Goal: Task Accomplishment & Management: Manage account settings

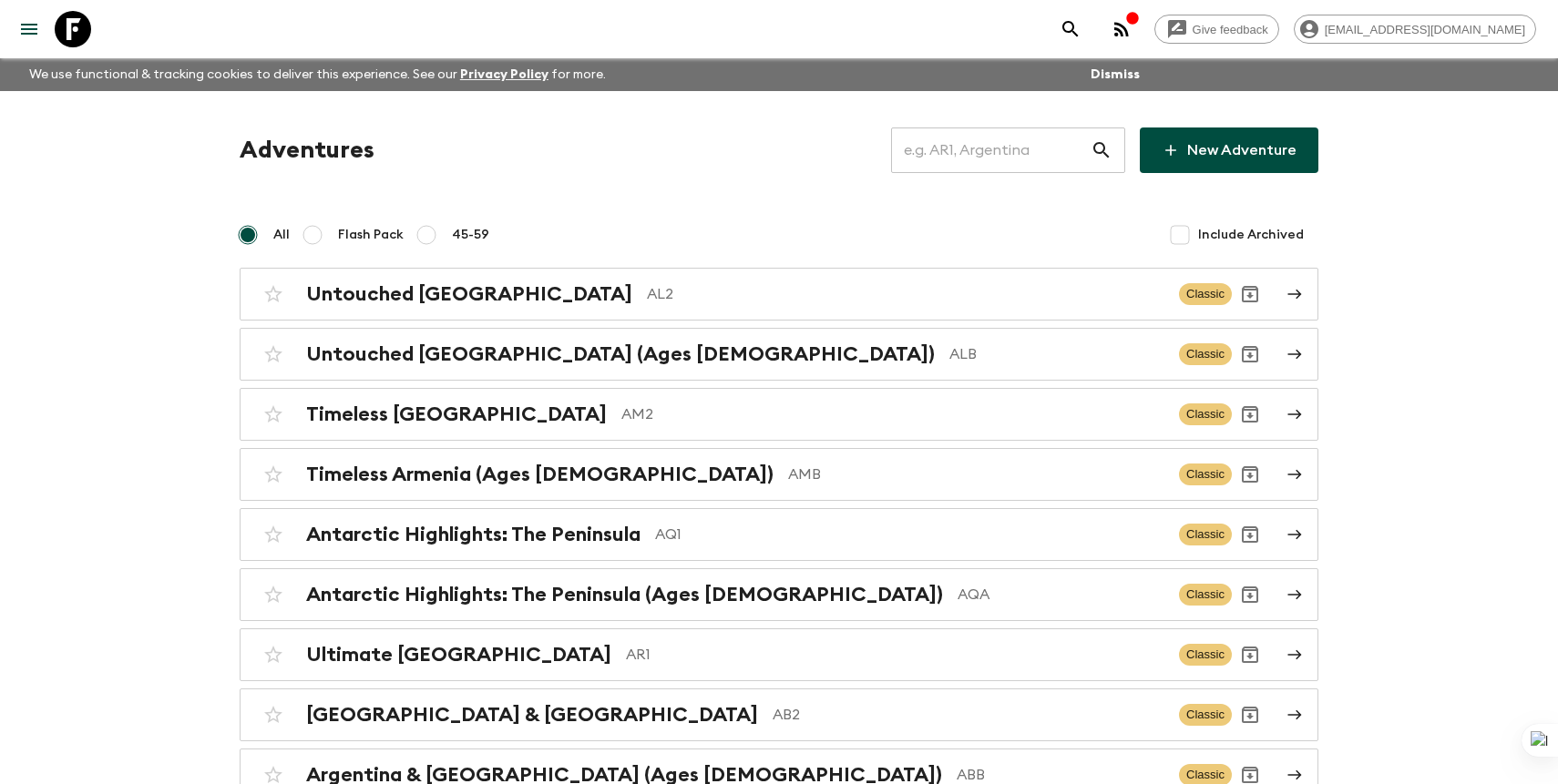
click at [1007, 127] on input "text" at bounding box center [991, 150] width 199 height 51
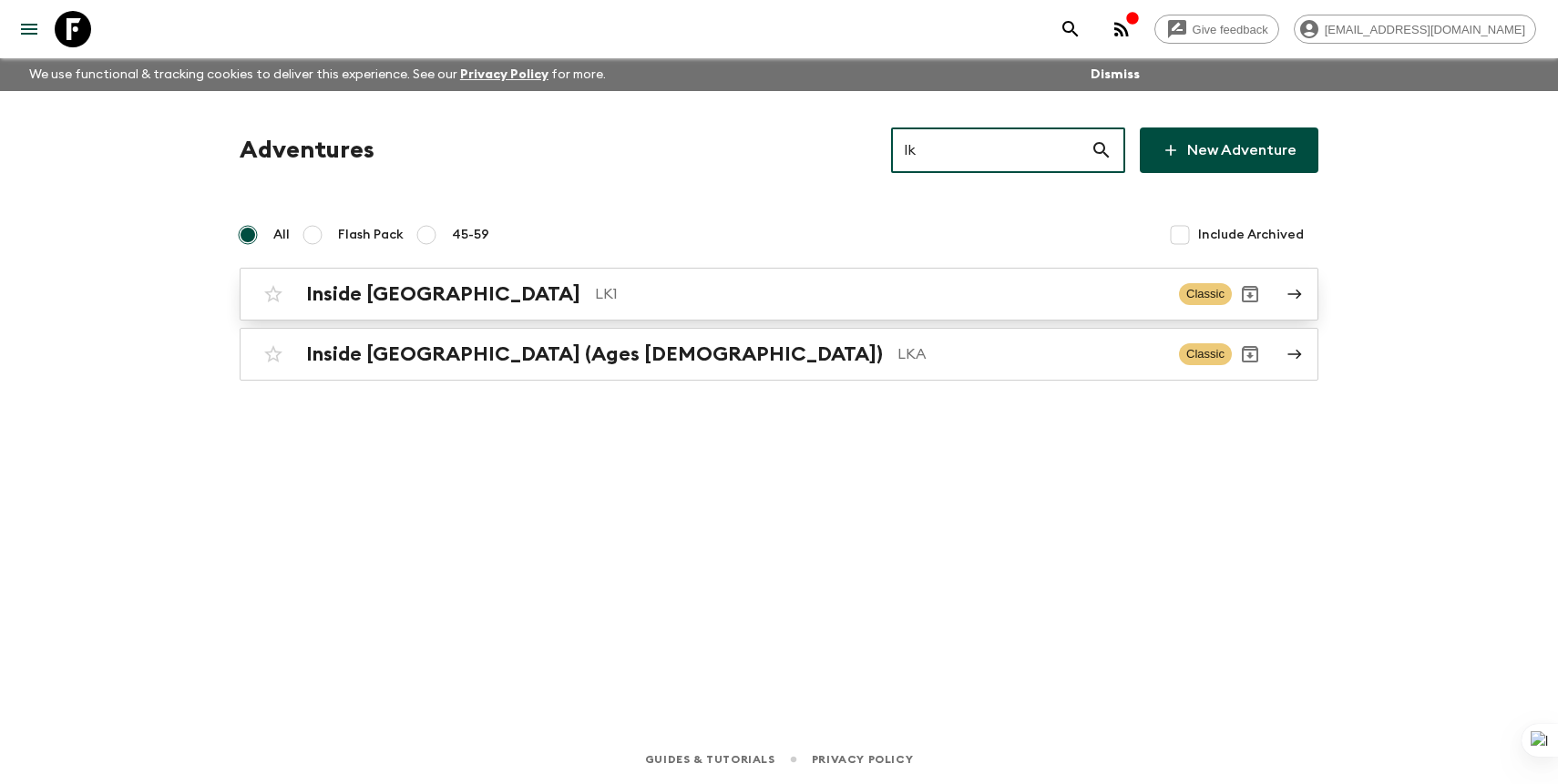
type input "lk"
click at [759, 284] on p "LK1" at bounding box center [880, 293] width 570 height 22
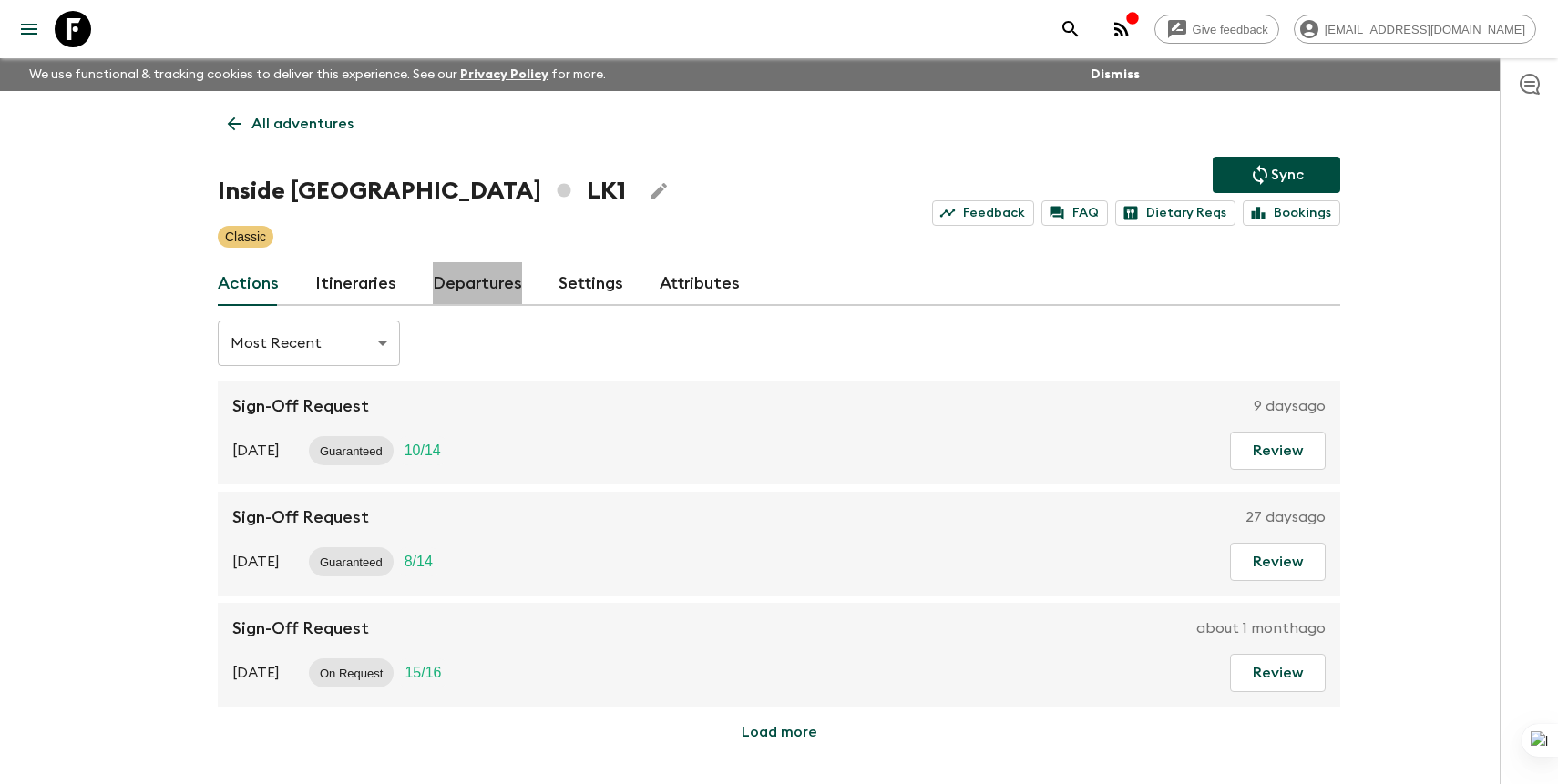
click at [475, 281] on link "Departures" at bounding box center [478, 284] width 89 height 44
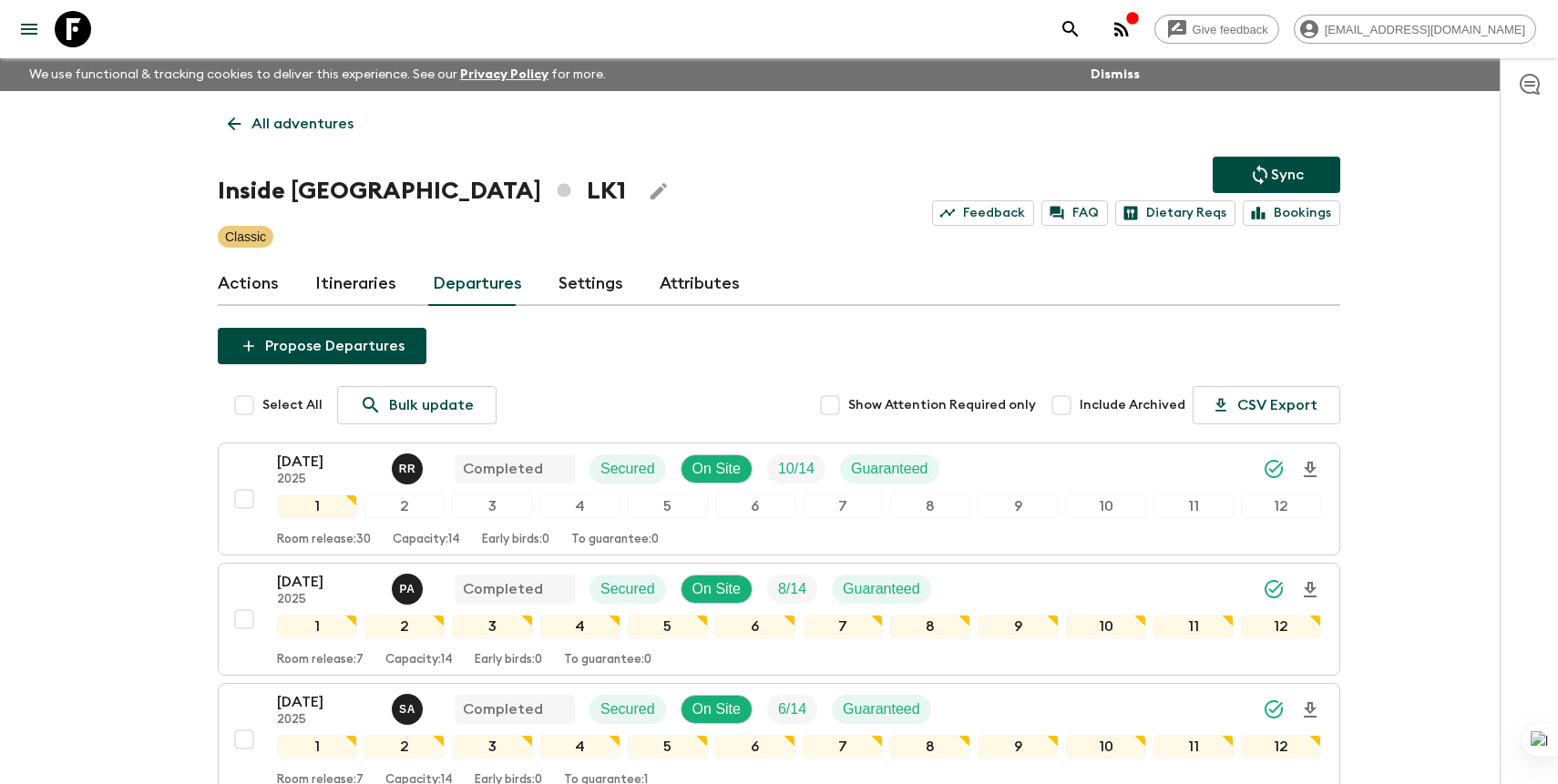
scroll to position [2474, 0]
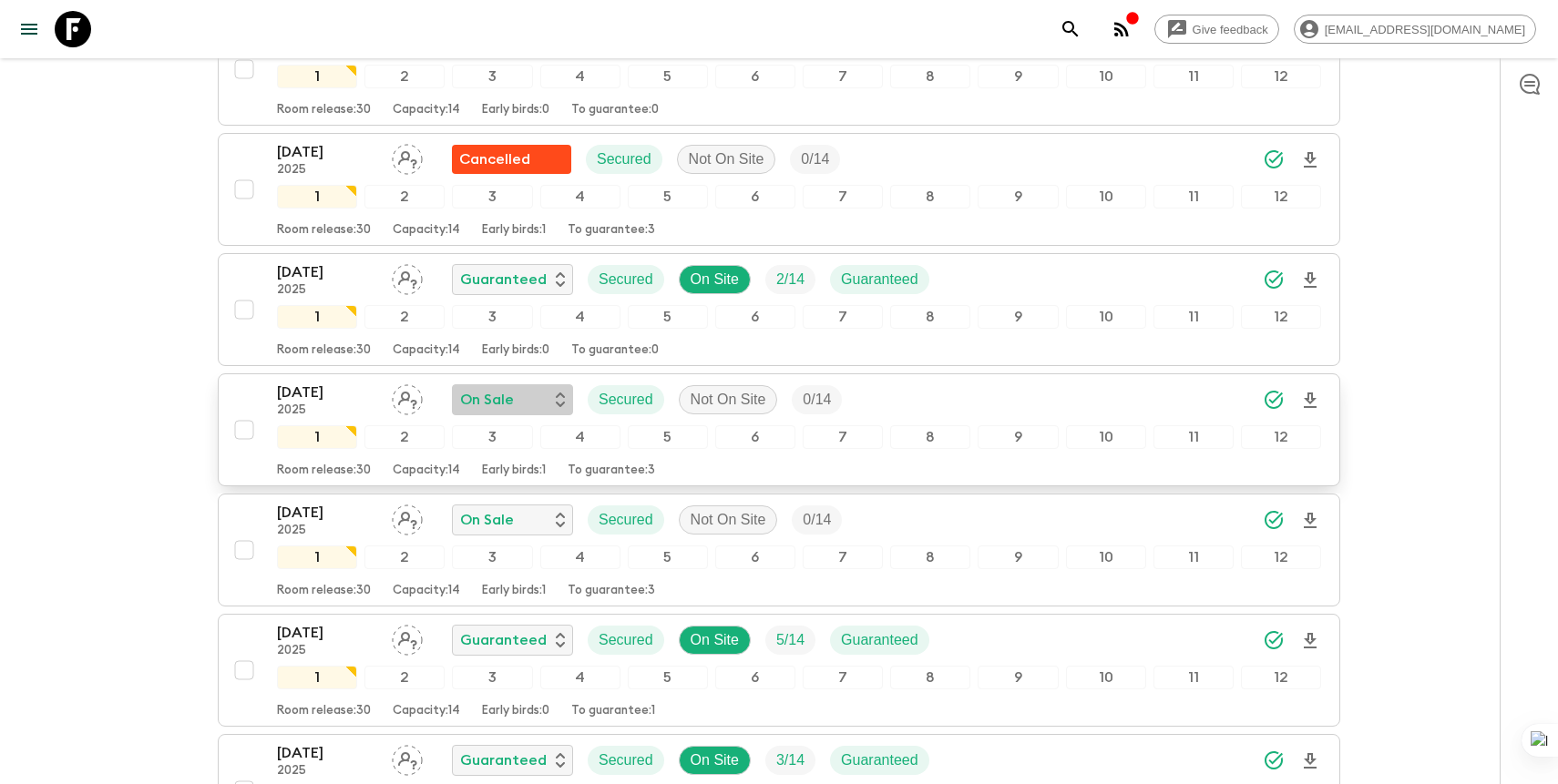
click at [510, 402] on p "On Sale" at bounding box center [487, 400] width 54 height 22
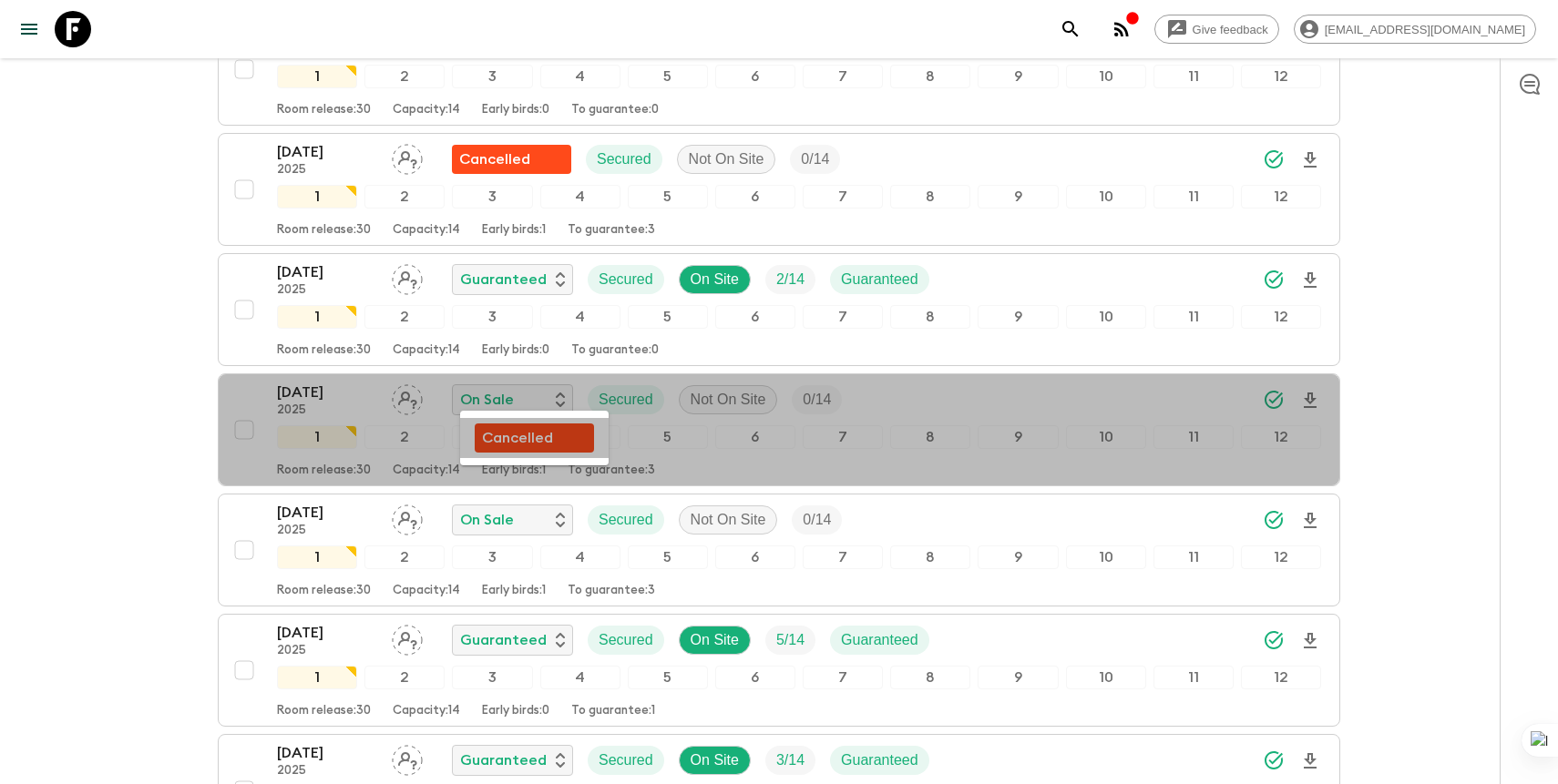
click at [535, 439] on p "Cancelled" at bounding box center [517, 438] width 71 height 22
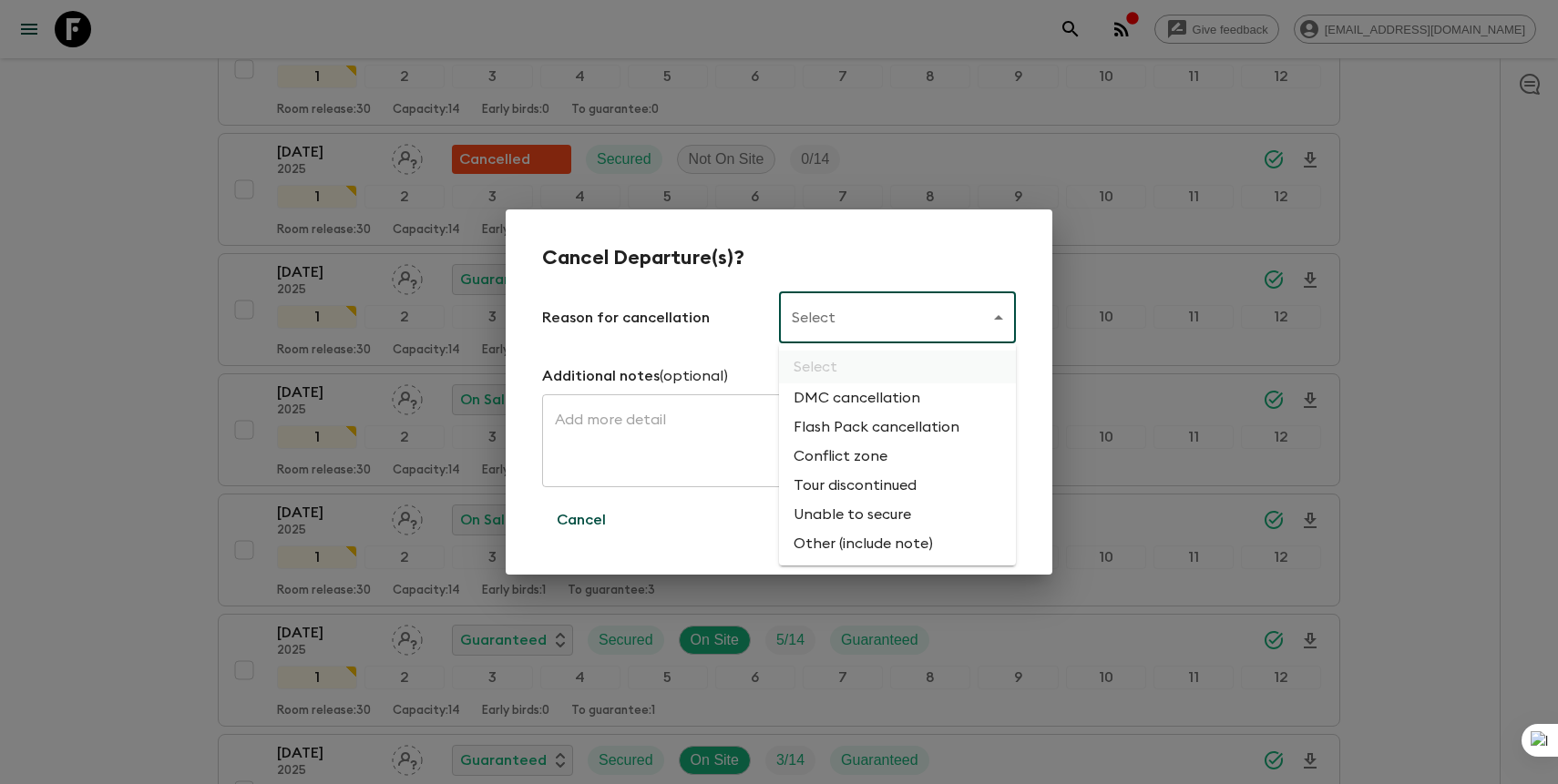
click at [875, 423] on li "Flash Pack cancellation" at bounding box center [898, 427] width 237 height 29
type input "FLASHPACK_CANCELLATION"
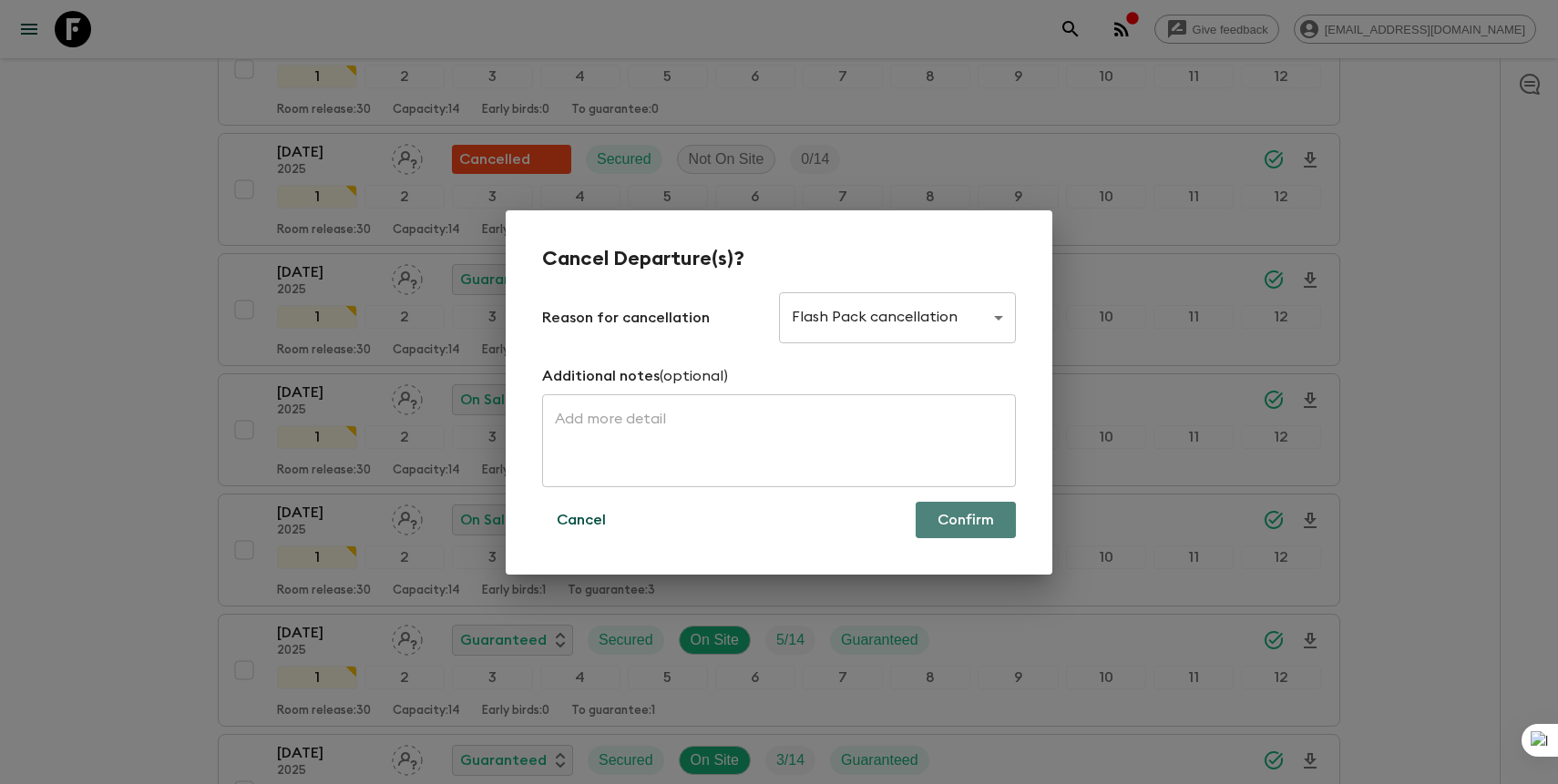
click at [961, 522] on button "Confirm" at bounding box center [967, 520] width 101 height 36
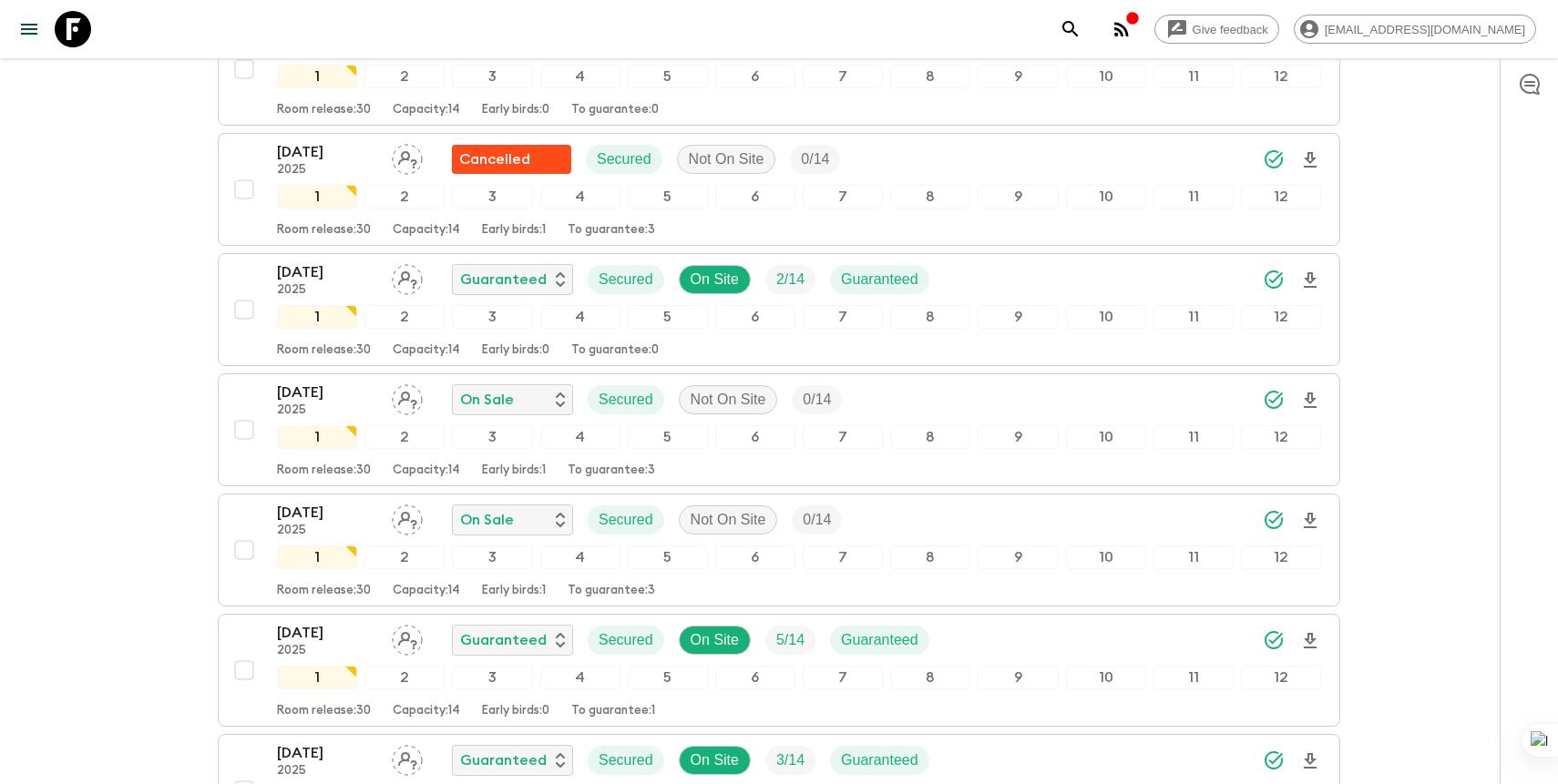
click at [1081, 34] on icon "search adventures" at bounding box center [1070, 28] width 22 height 22
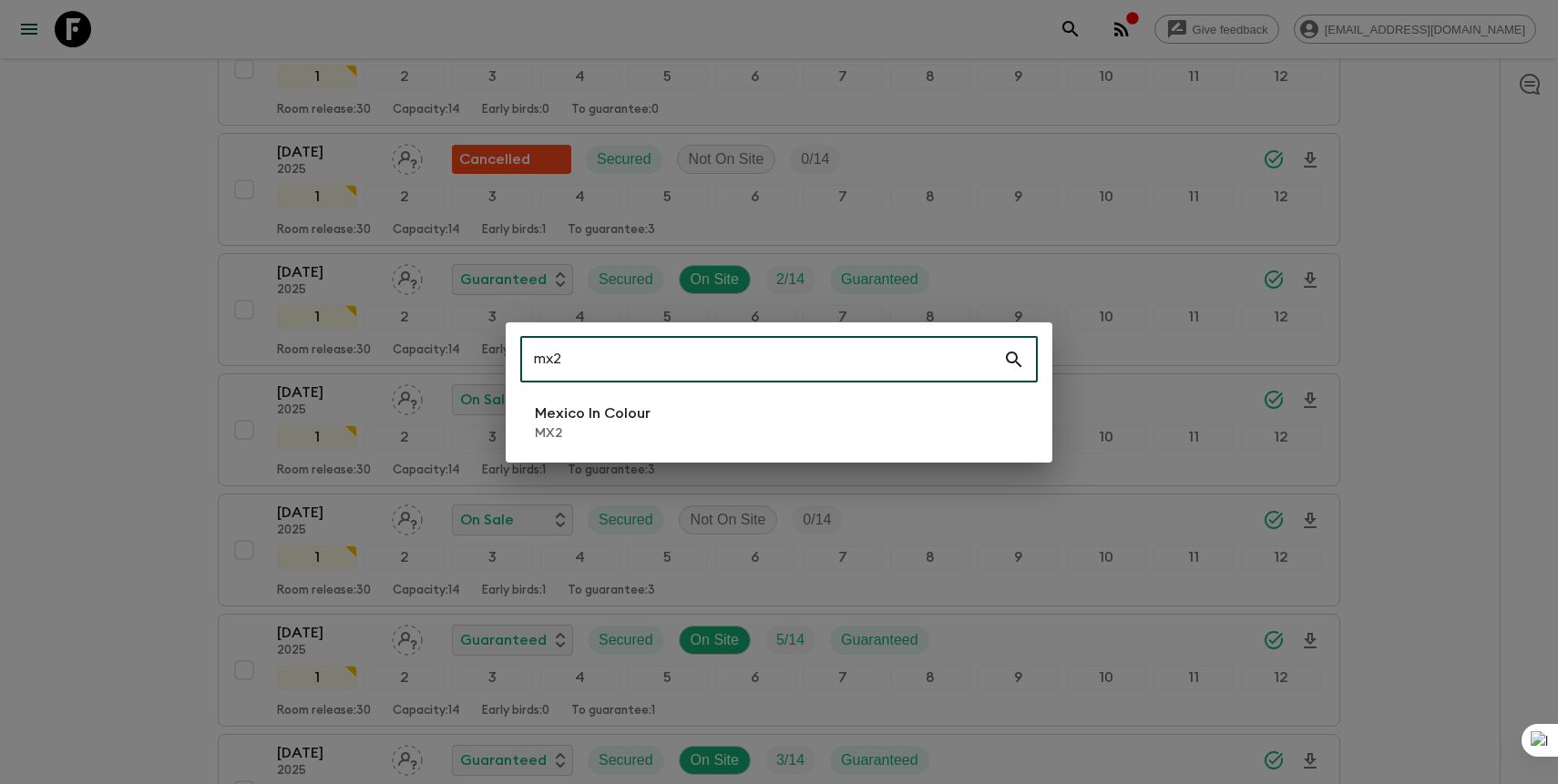
type input "mx2"
click at [766, 431] on li "Mexico In Colour MX2" at bounding box center [779, 422] width 517 height 51
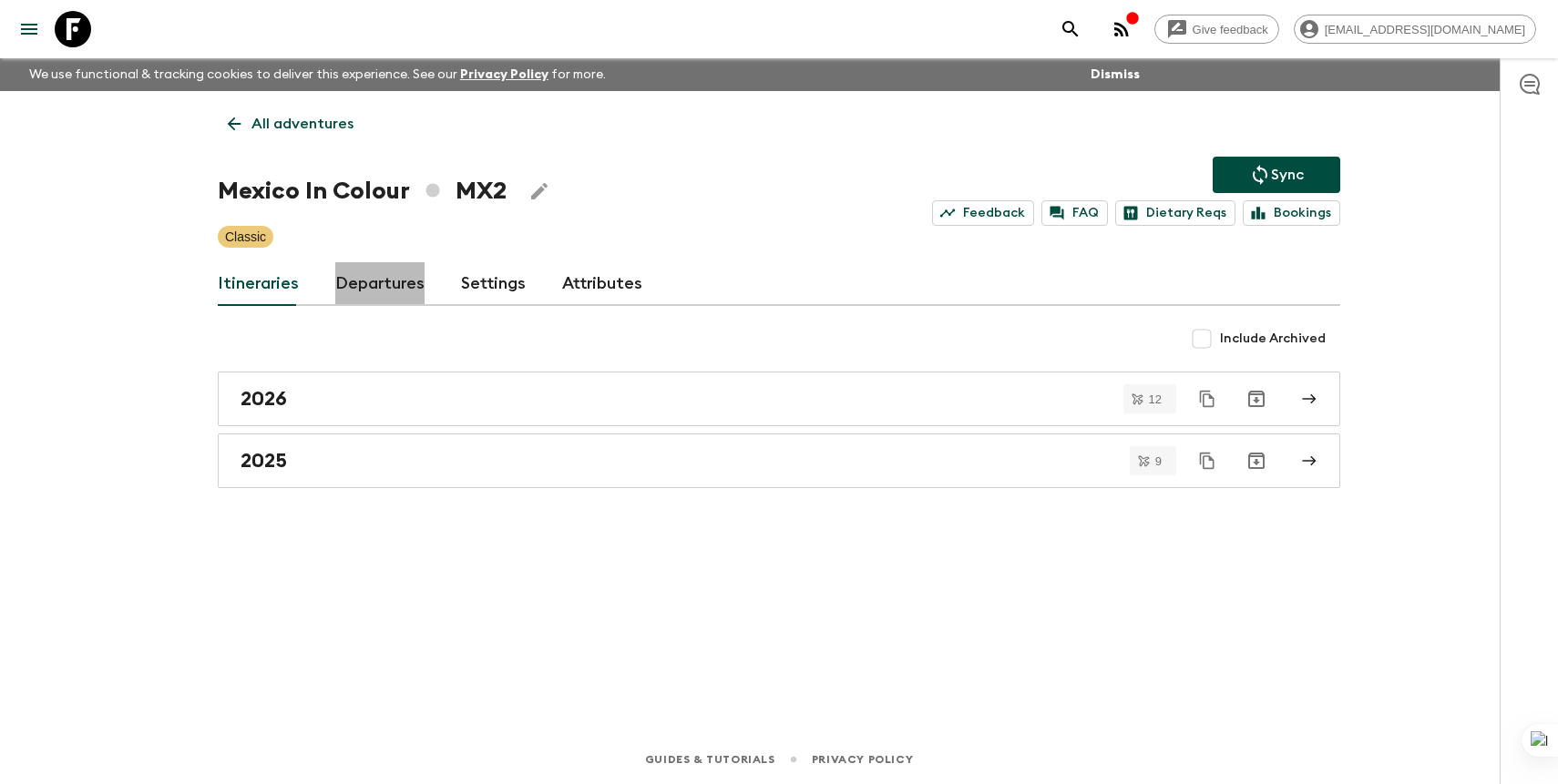
click at [403, 287] on link "Departures" at bounding box center [380, 284] width 89 height 44
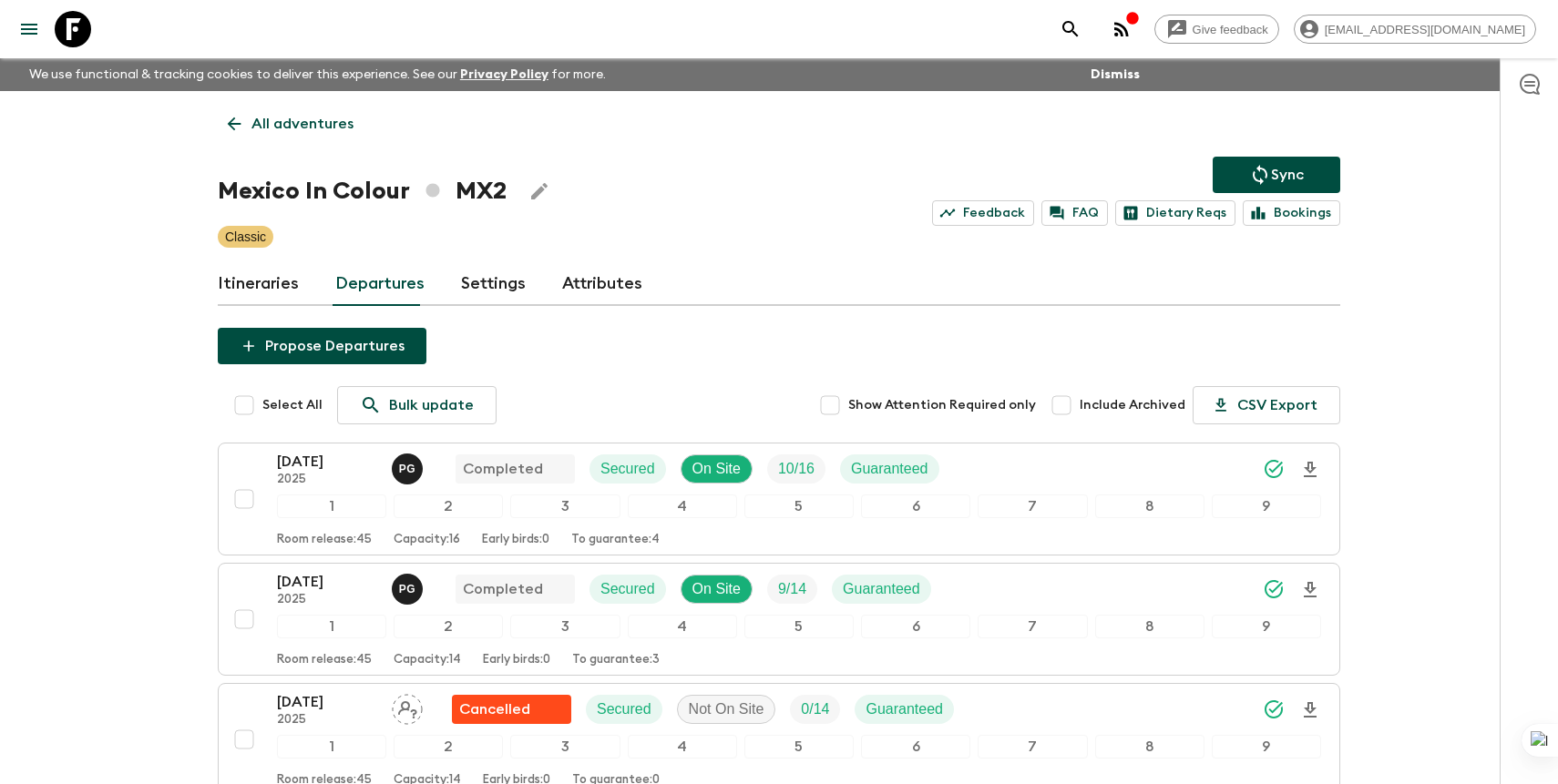
scroll to position [911, 0]
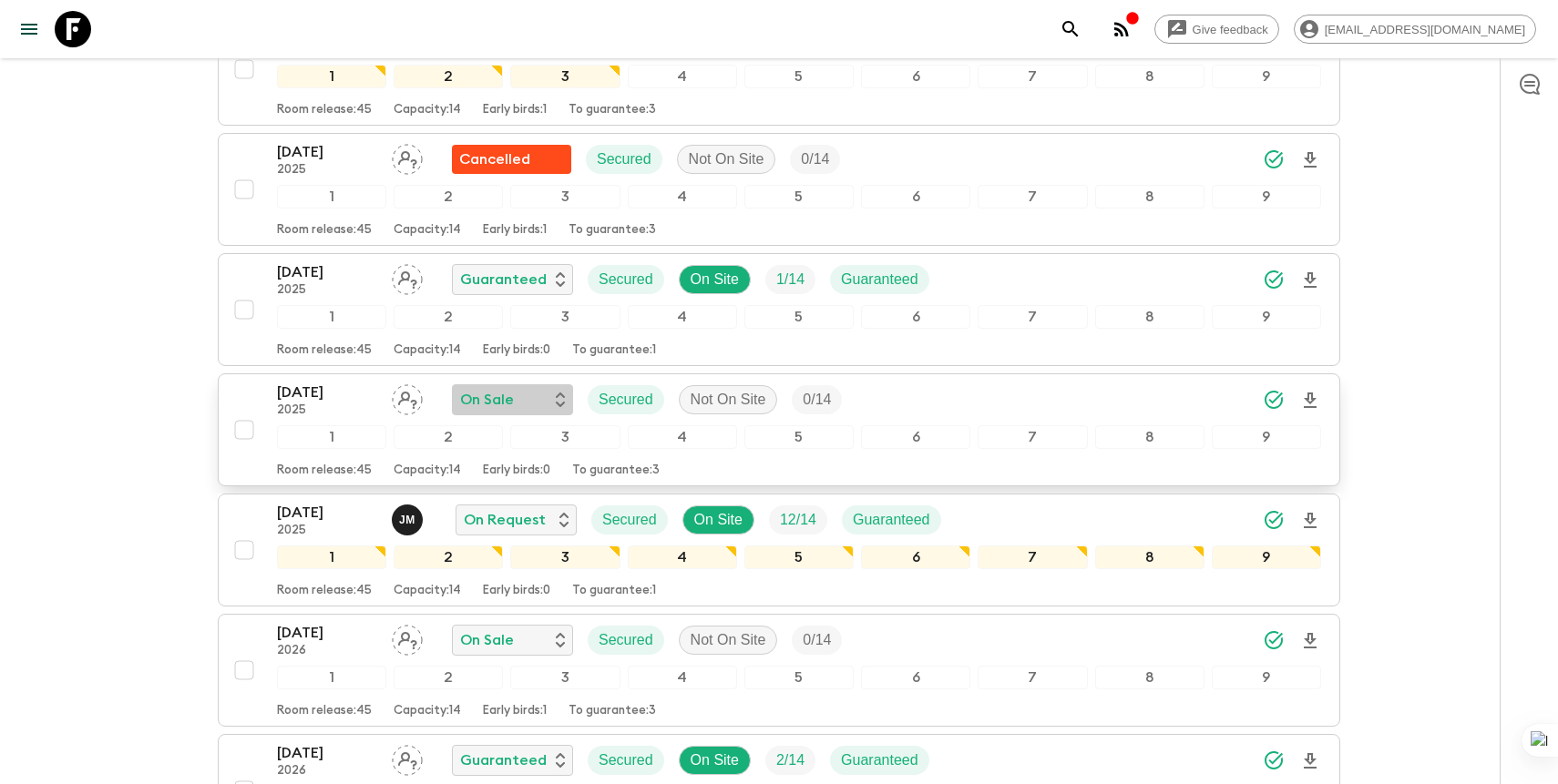
click at [529, 400] on div "On Sale" at bounding box center [513, 400] width 104 height 22
click at [554, 441] on div "Cancelled" at bounding box center [535, 438] width 104 height 22
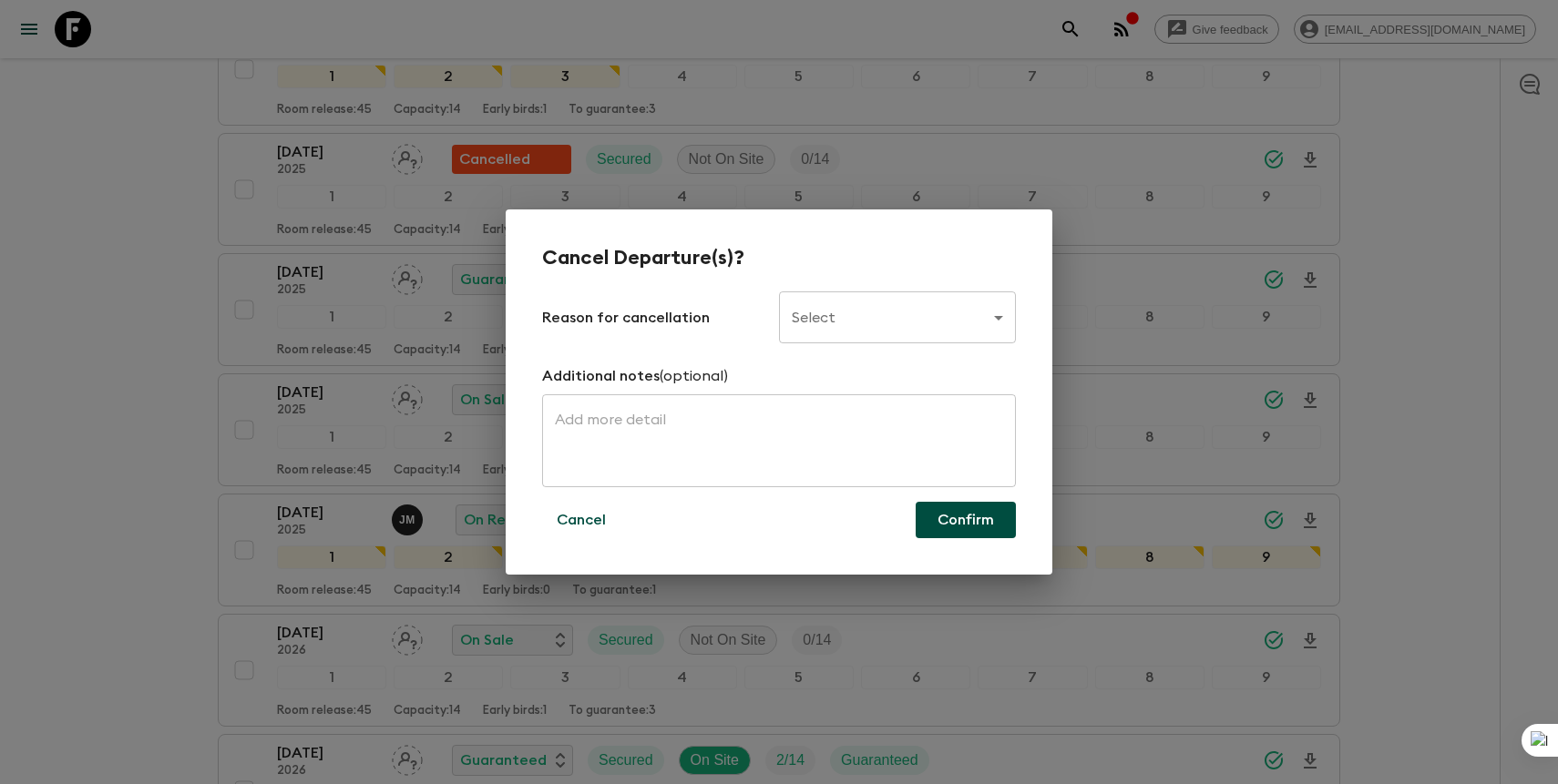
click at [851, 308] on body "Give feedback [PERSON_NAME][EMAIL_ADDRESS][DOMAIN_NAME] We use functional & tra…" at bounding box center [779, 652] width 1558 height 3127
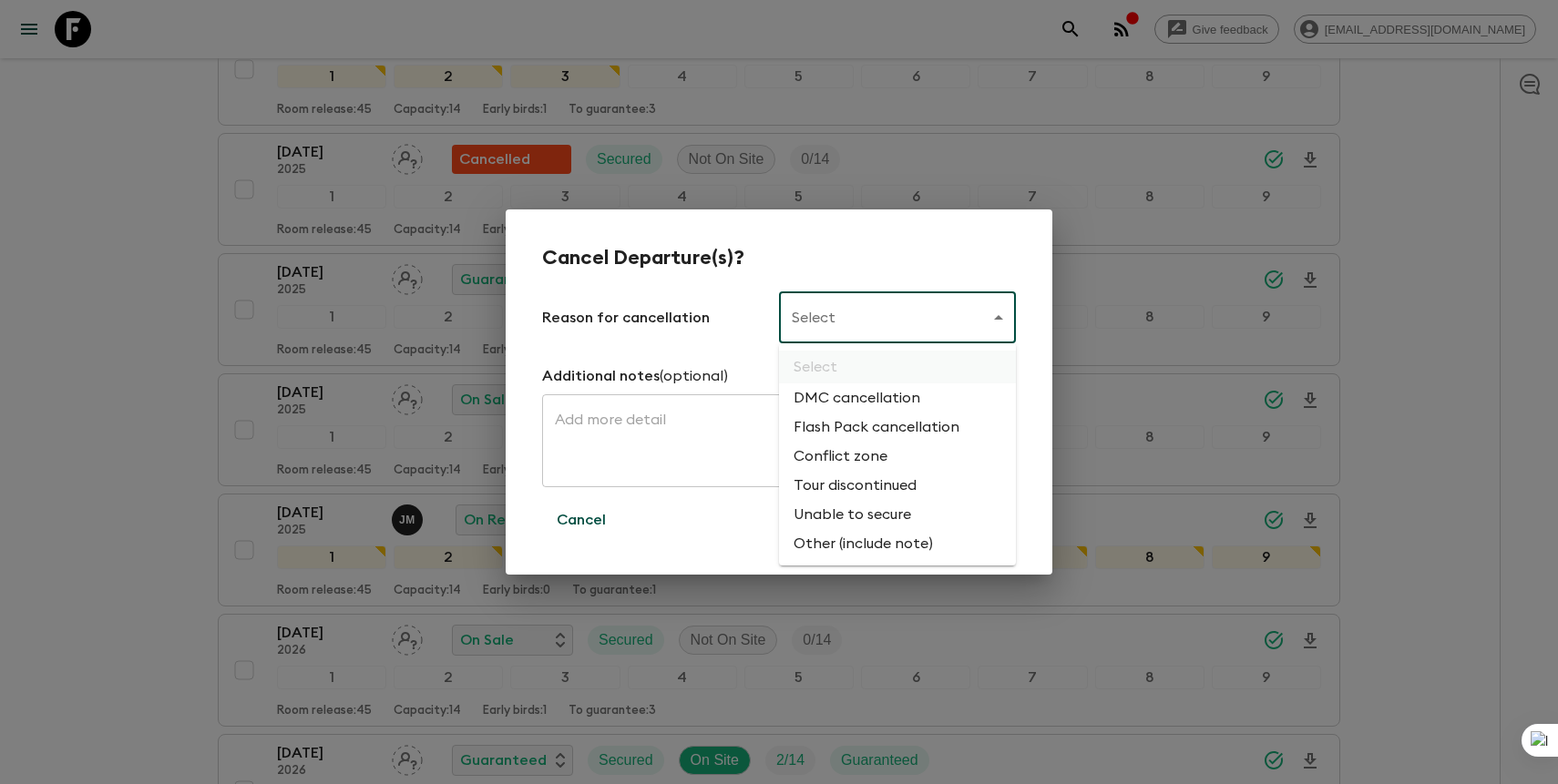
click at [863, 403] on li "DMC cancellation" at bounding box center [898, 398] width 237 height 29
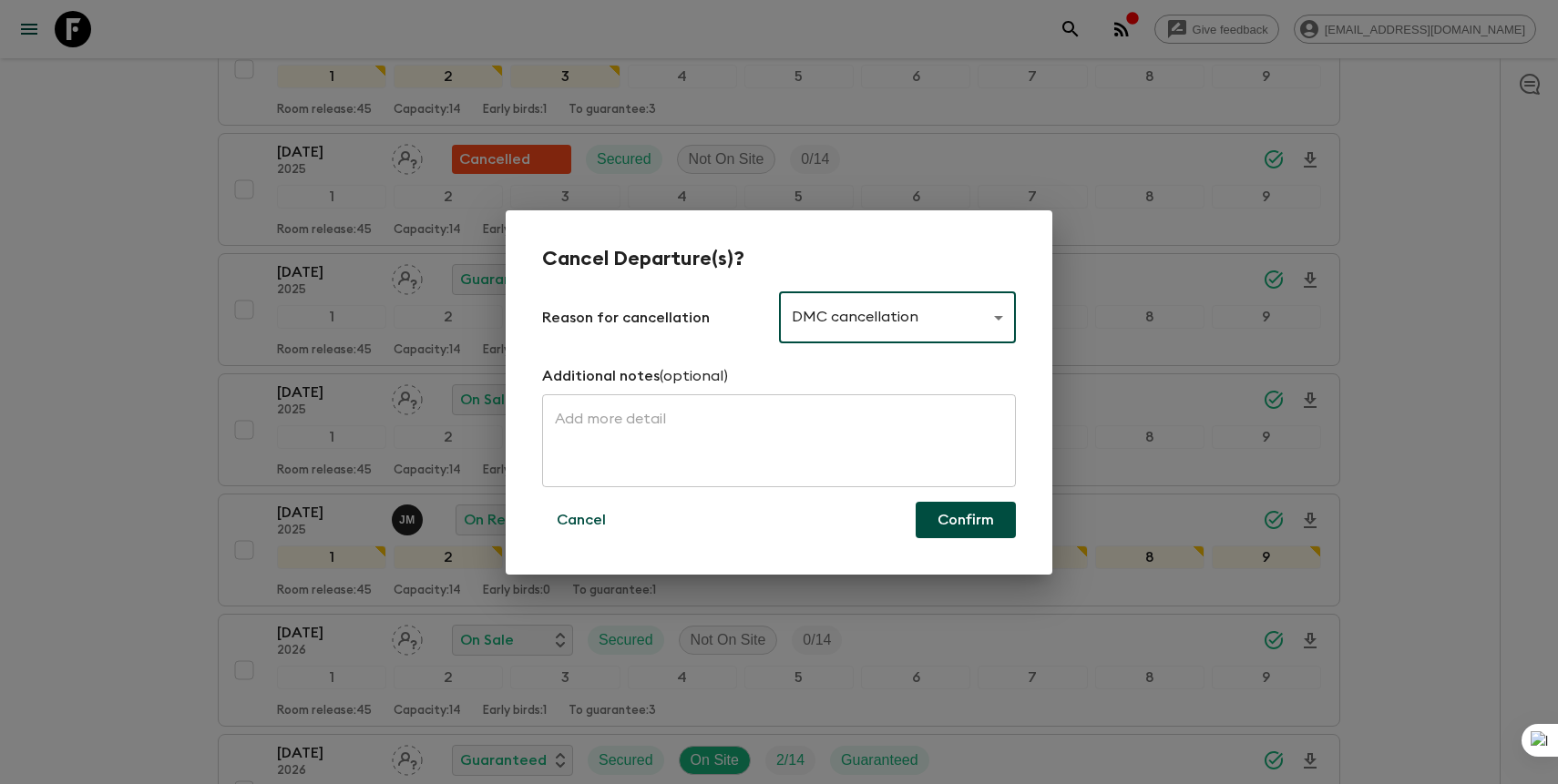
click at [890, 326] on body "Give feedback [PERSON_NAME][EMAIL_ADDRESS][DOMAIN_NAME] We use functional & tra…" at bounding box center [779, 652] width 1558 height 3127
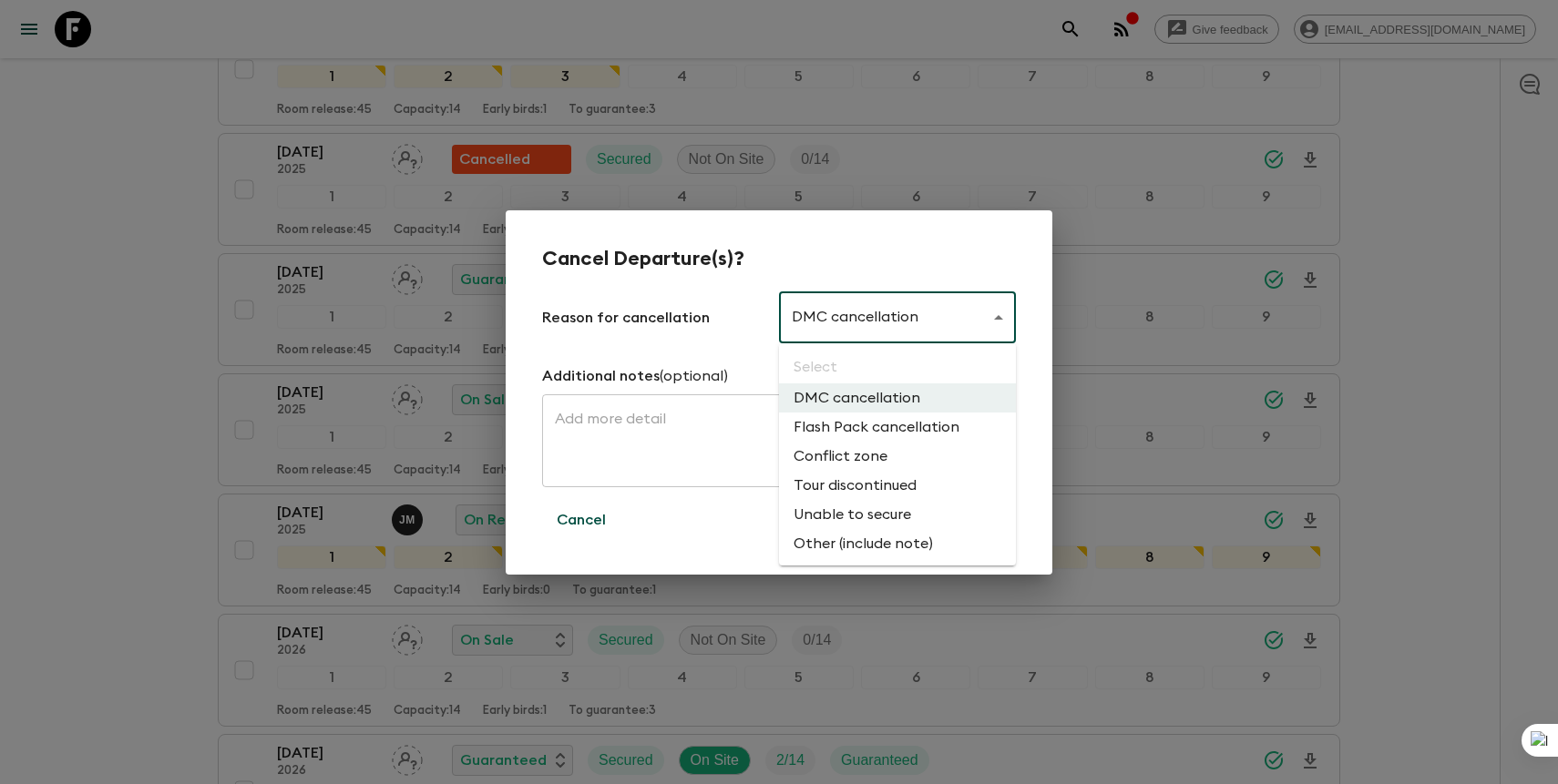
click at [868, 428] on li "Flash Pack cancellation" at bounding box center [898, 427] width 237 height 29
type input "FLASHPACK_CANCELLATION"
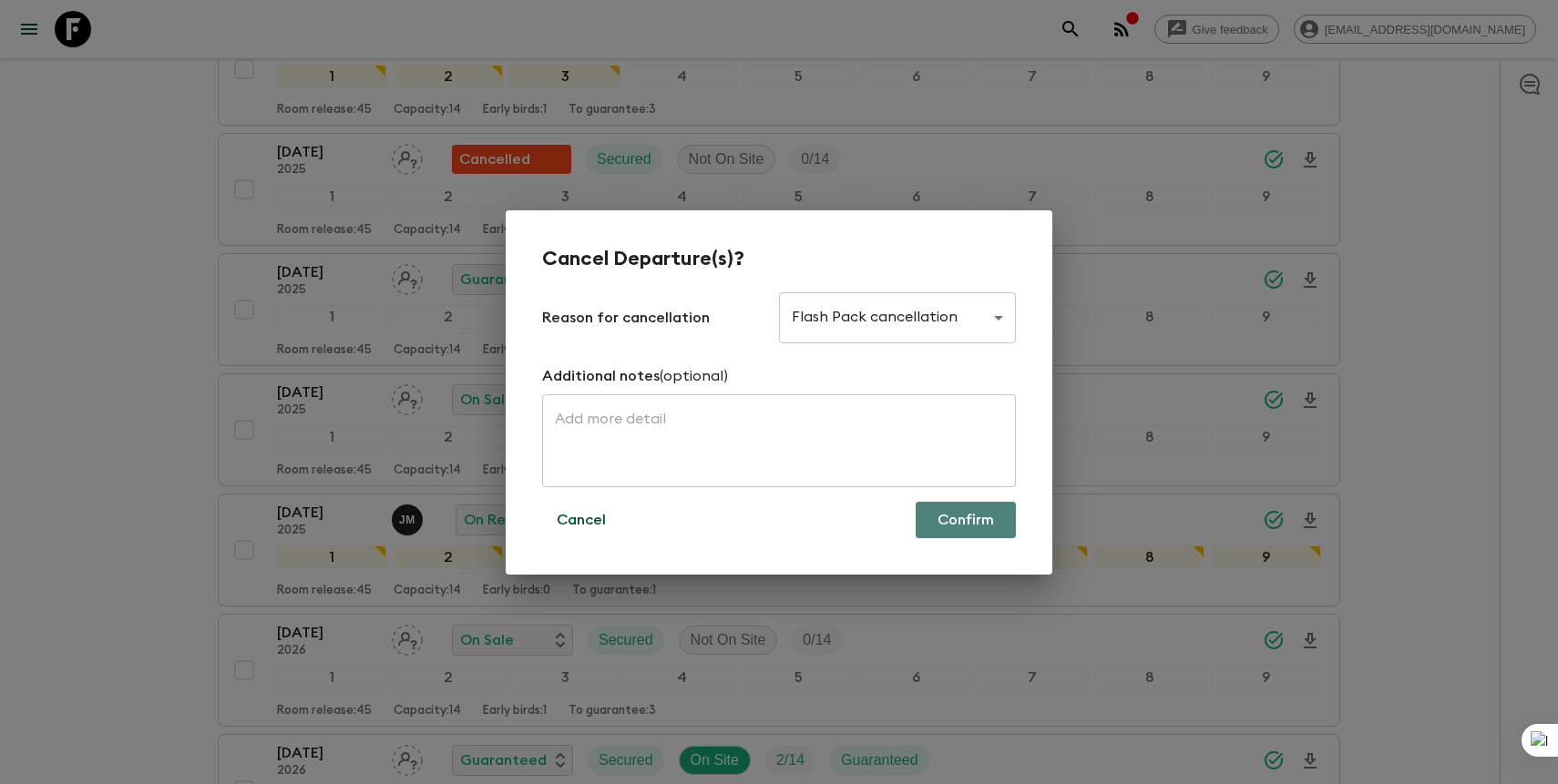
click at [954, 526] on button "Confirm" at bounding box center [967, 520] width 101 height 36
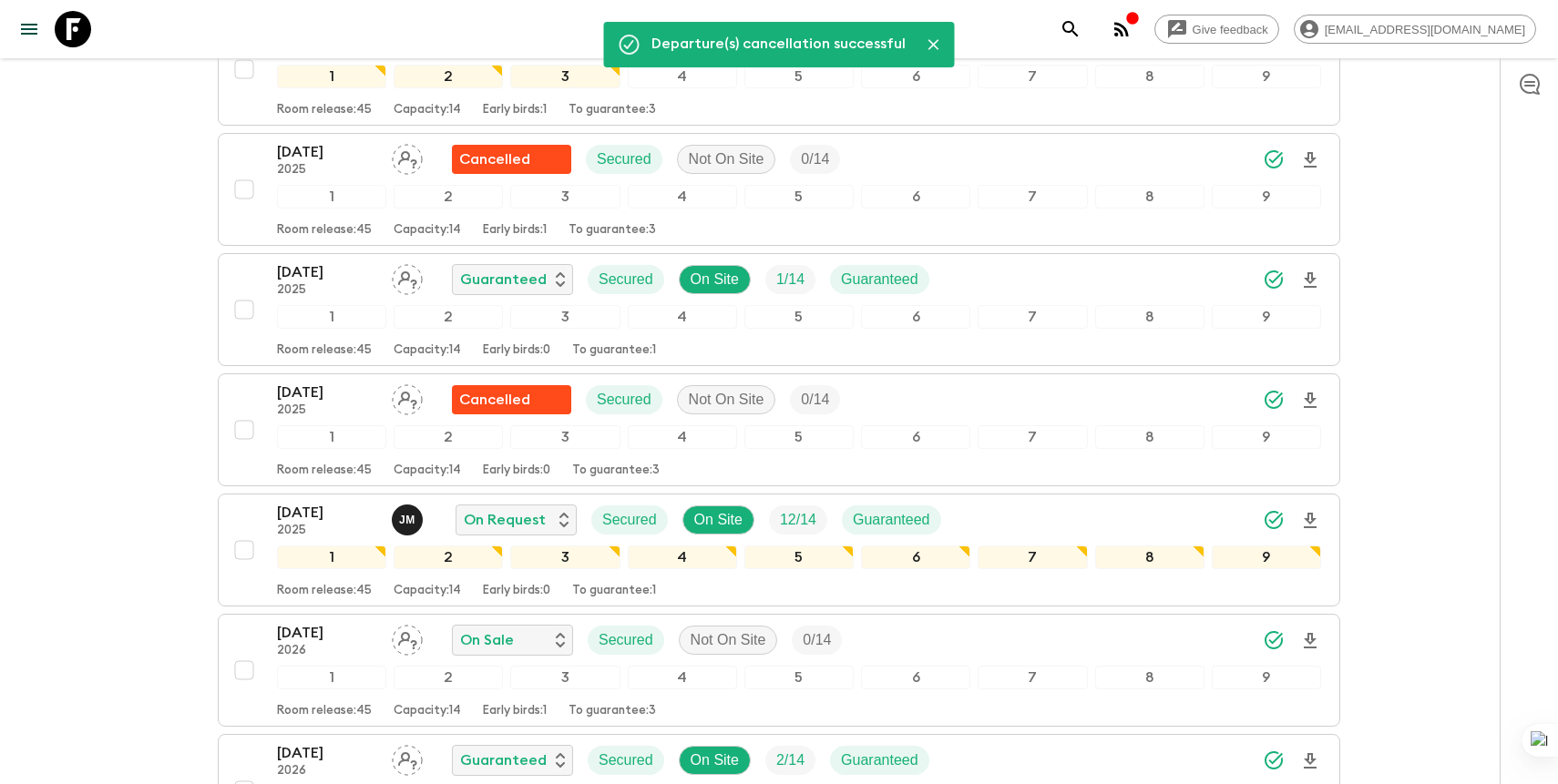
click at [1078, 31] on icon "search adventures" at bounding box center [1070, 28] width 15 height 15
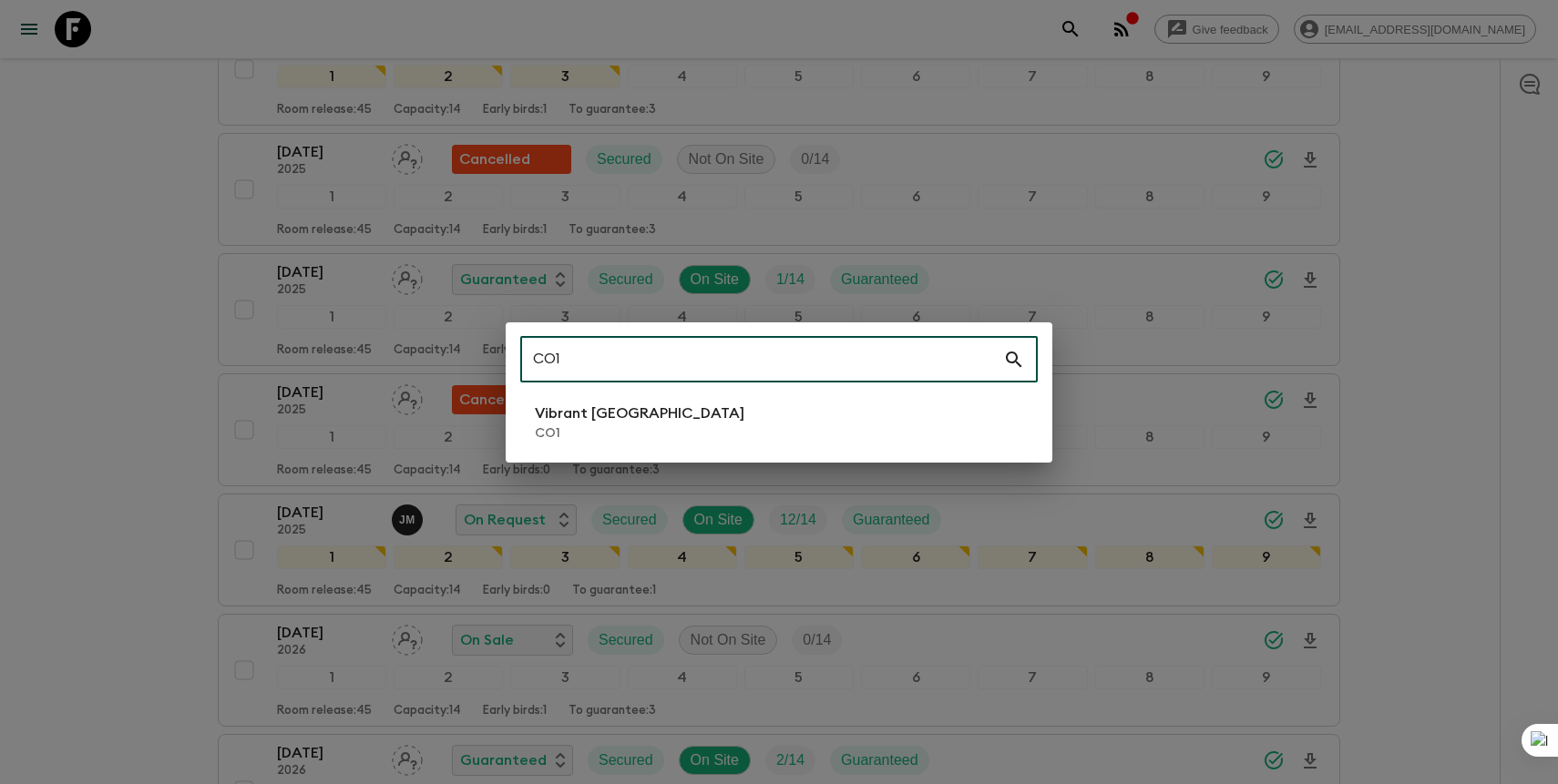
type input "CO1"
click at [644, 421] on p "Vibrant [GEOGRAPHIC_DATA]" at bounding box center [639, 413] width 210 height 22
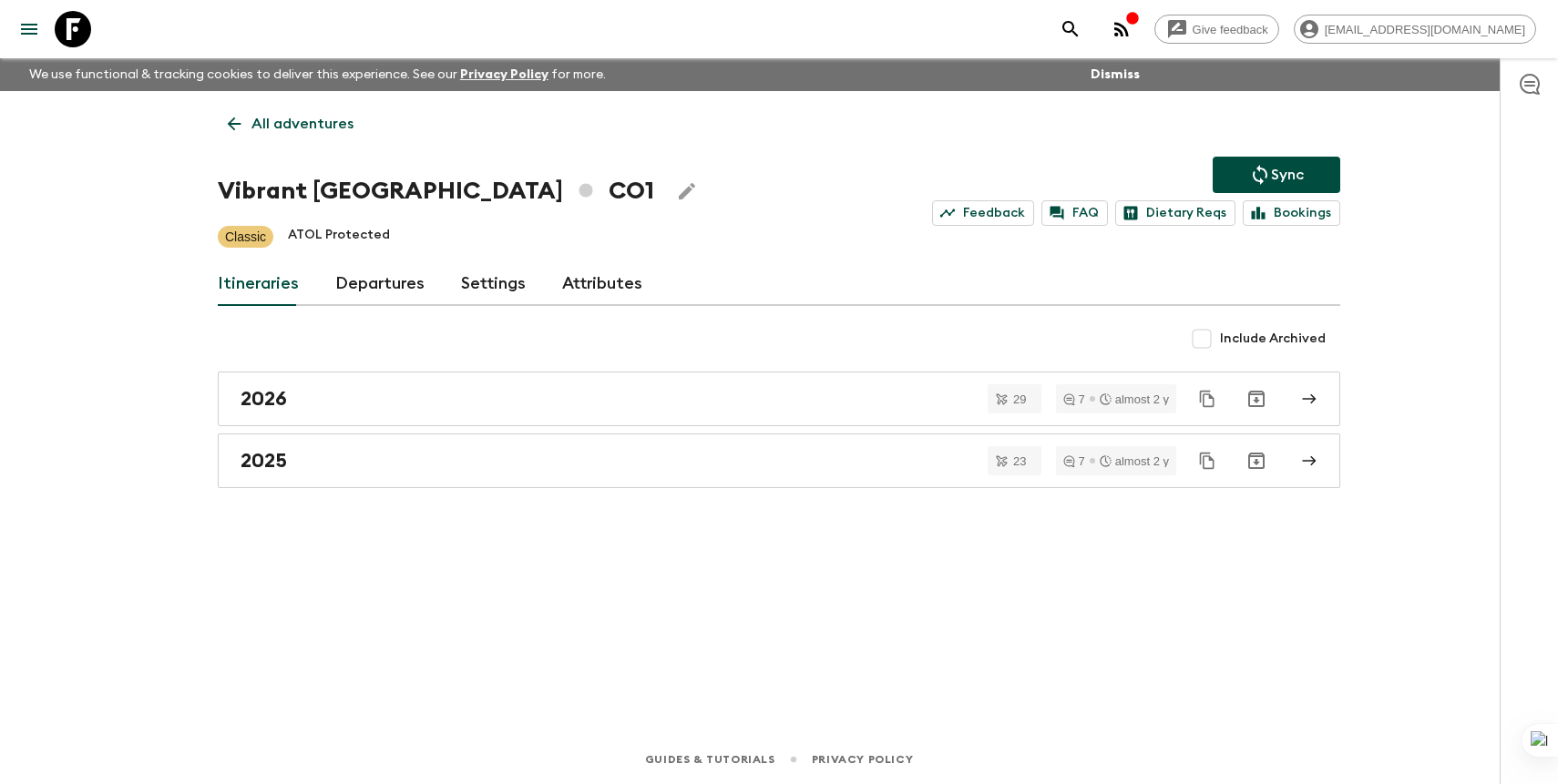
click at [380, 284] on link "Departures" at bounding box center [380, 284] width 89 height 44
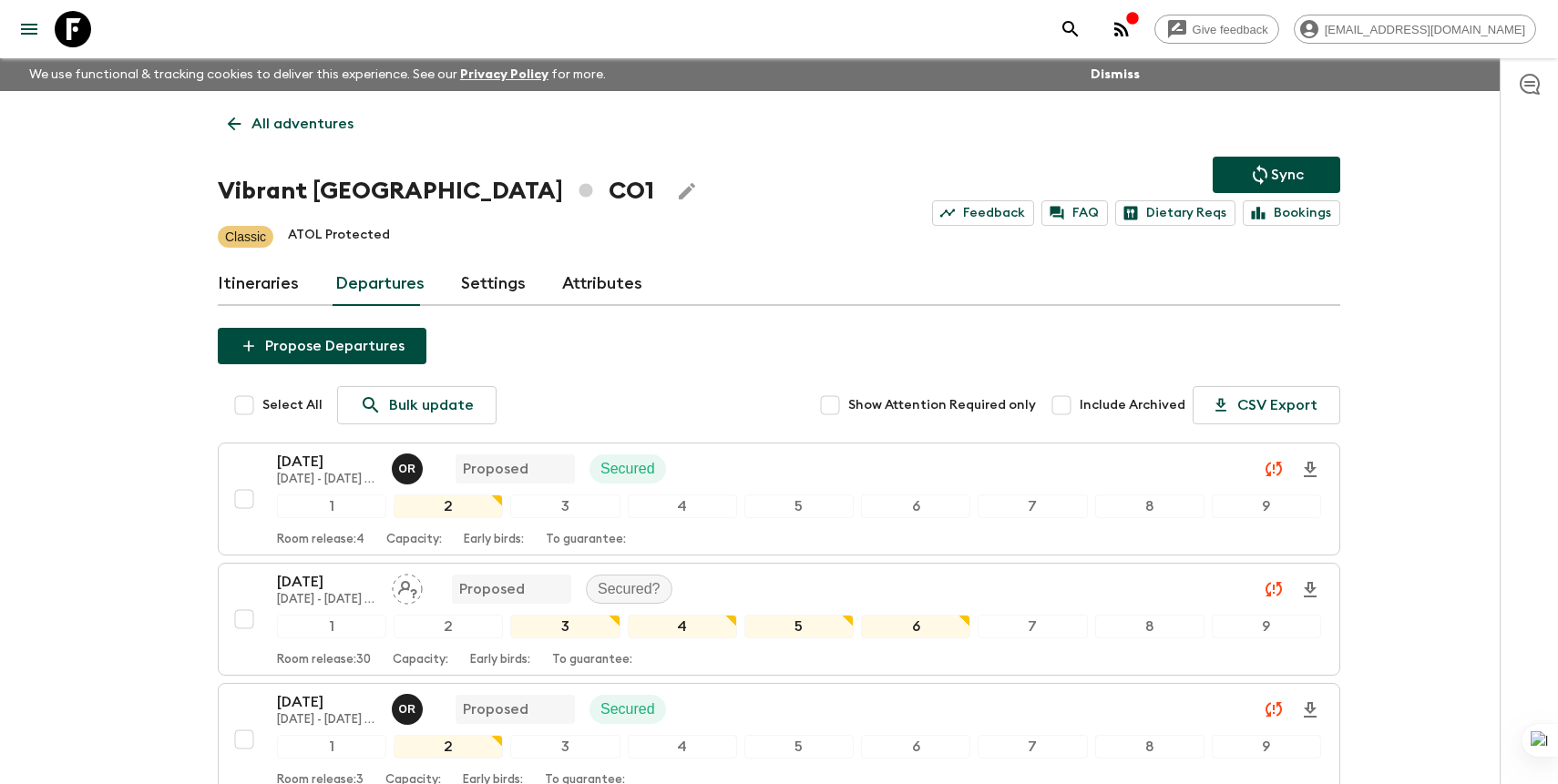
scroll to position [4278, 0]
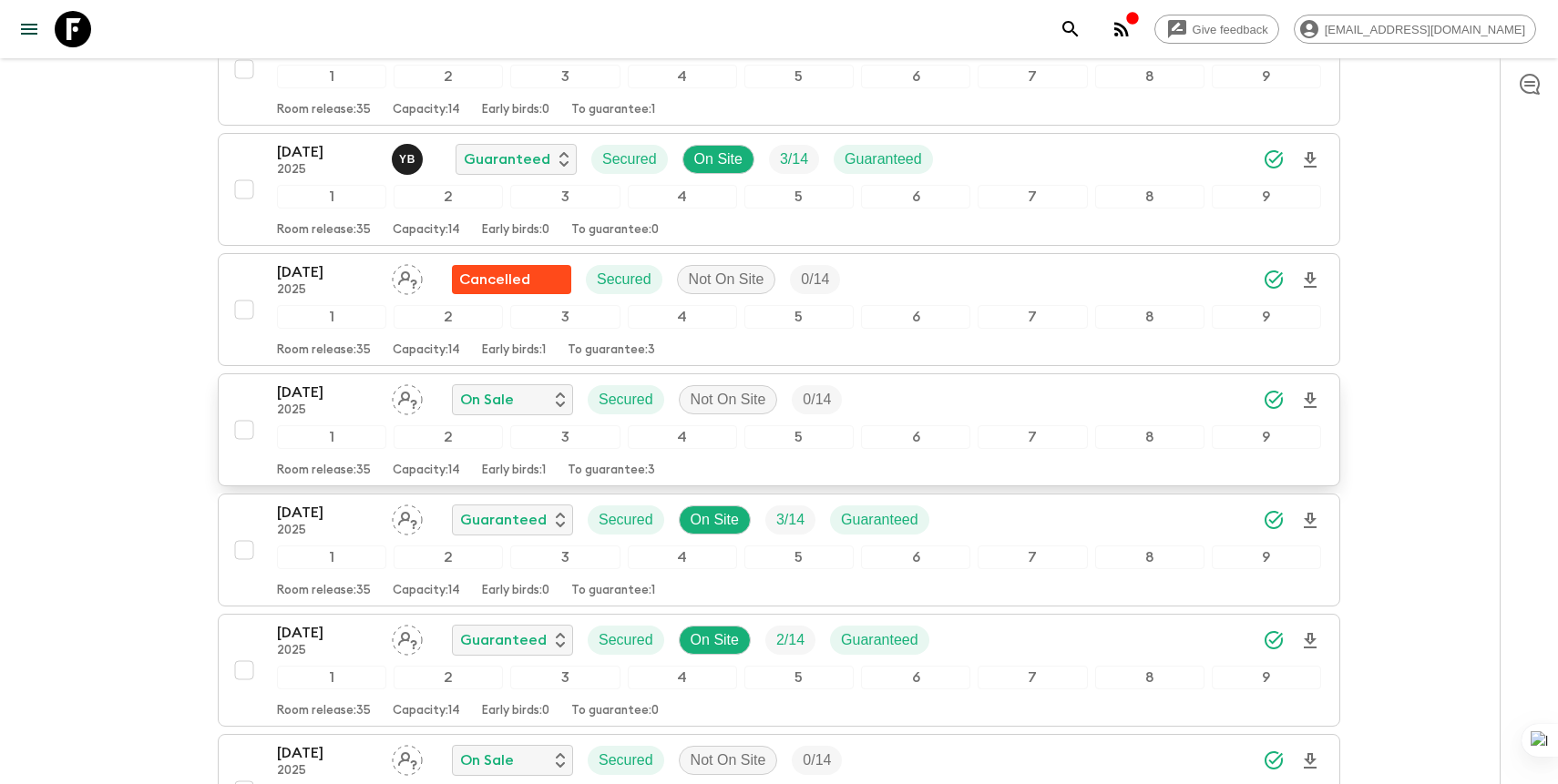
click at [505, 377] on button "[DATE] 2025 On Sale Secured Not On Site 0 / 14 1 2 3 4 5 6 7 8 9 Room release: …" at bounding box center [779, 429] width 1122 height 113
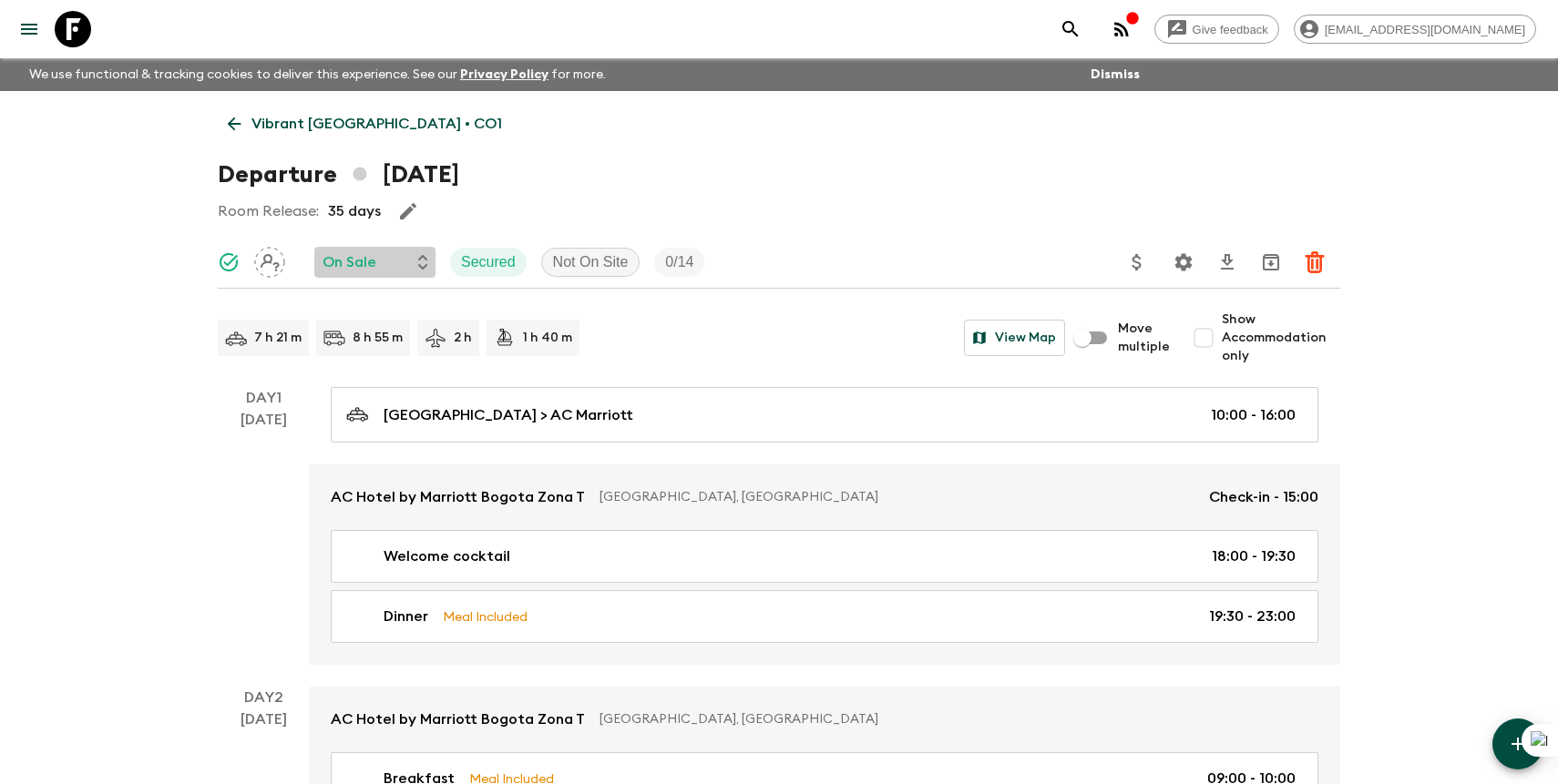
click at [385, 247] on div "On Sale" at bounding box center [375, 262] width 122 height 31
click at [395, 307] on p "Cancelled" at bounding box center [371, 305] width 71 height 22
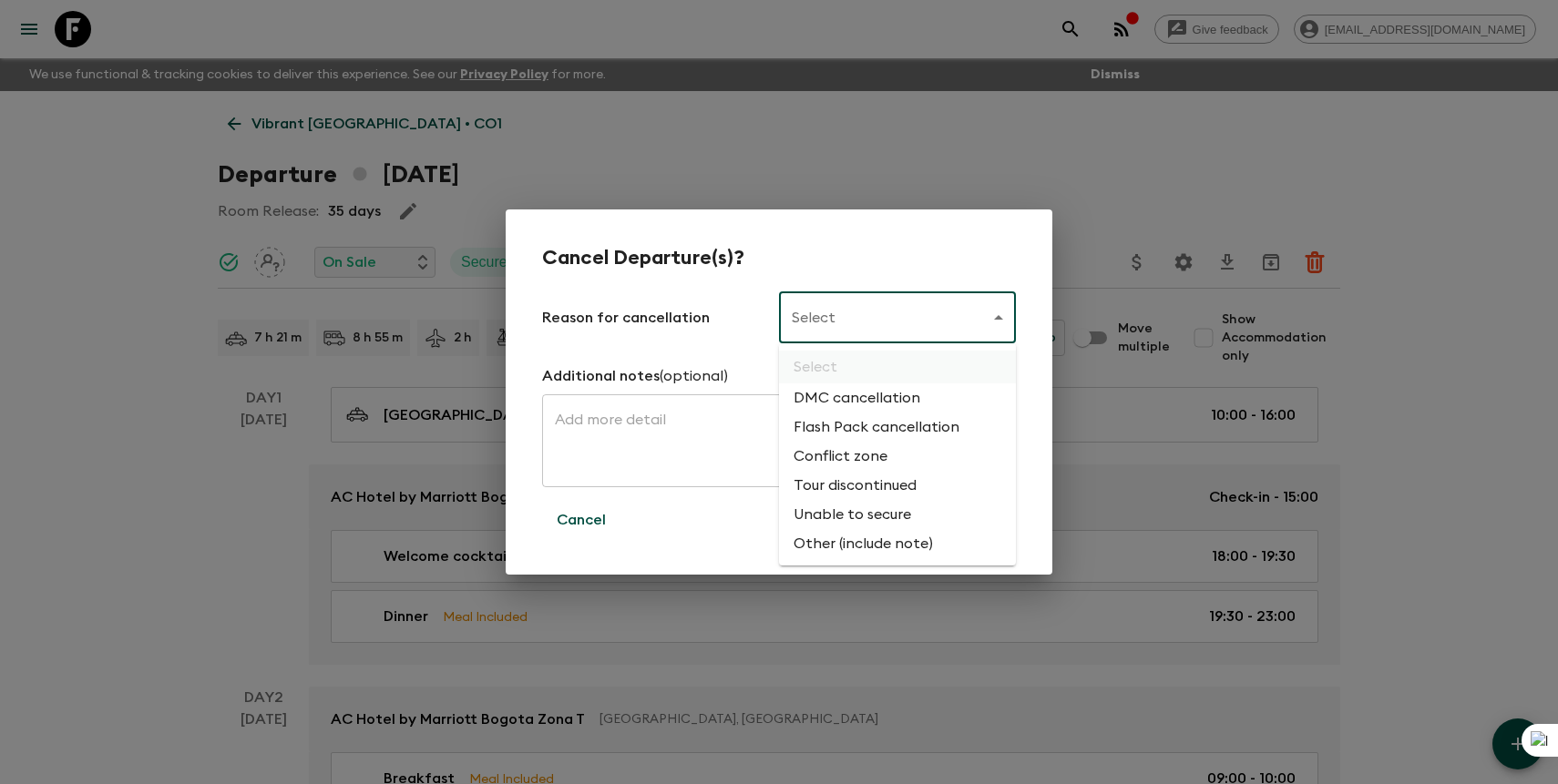
click at [880, 429] on li "Flash Pack cancellation" at bounding box center [898, 427] width 237 height 29
type input "FLASHPACK_CANCELLATION"
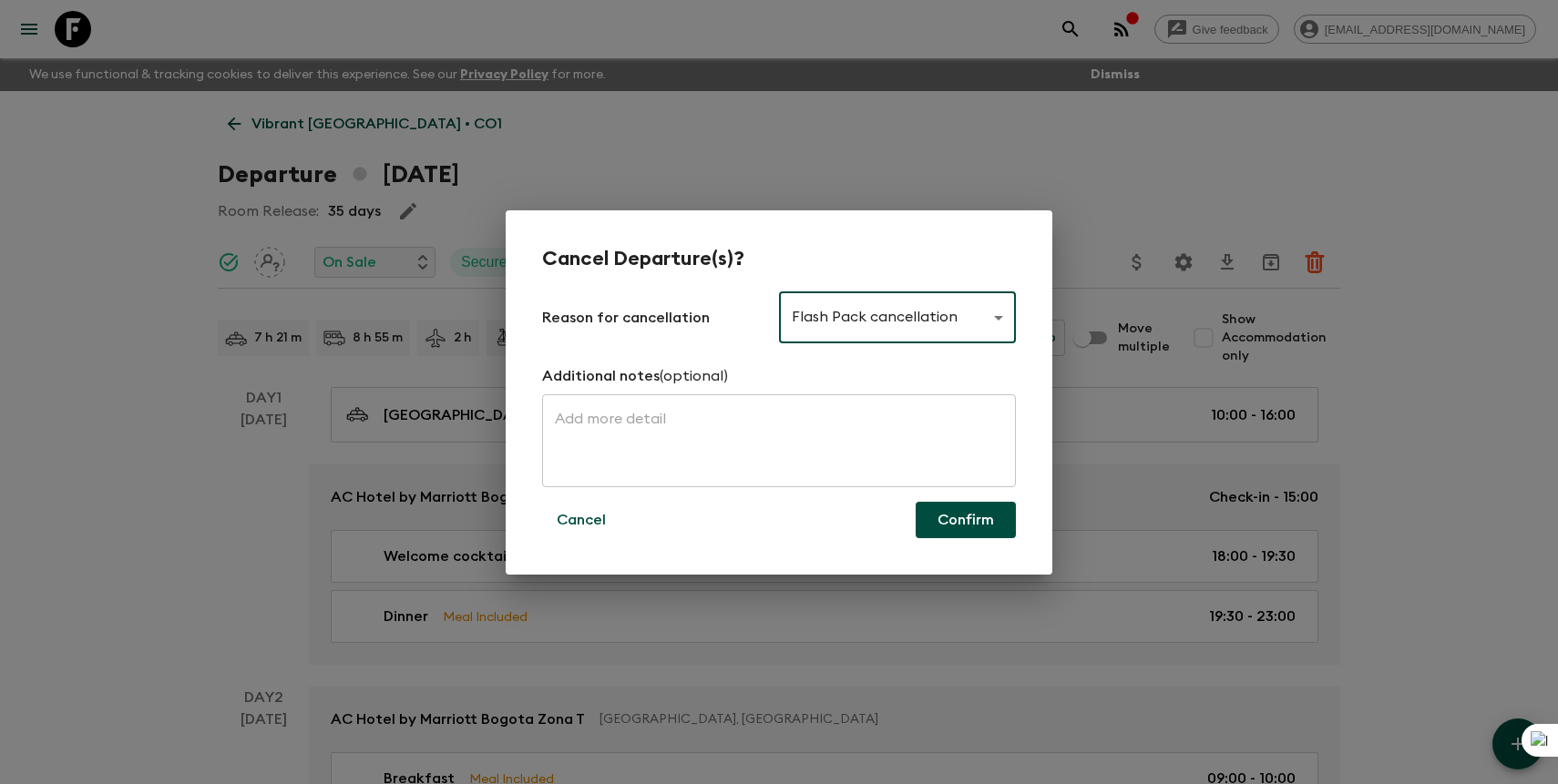
click at [980, 523] on button "Confirm" at bounding box center [967, 520] width 101 height 36
